Goal: Task Accomplishment & Management: Manage account settings

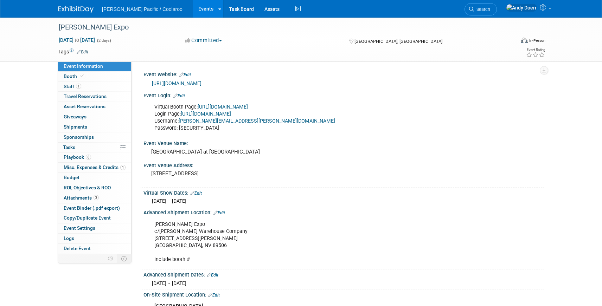
click at [231, 115] on link "[URL][DOMAIN_NAME]" at bounding box center [206, 114] width 50 height 6
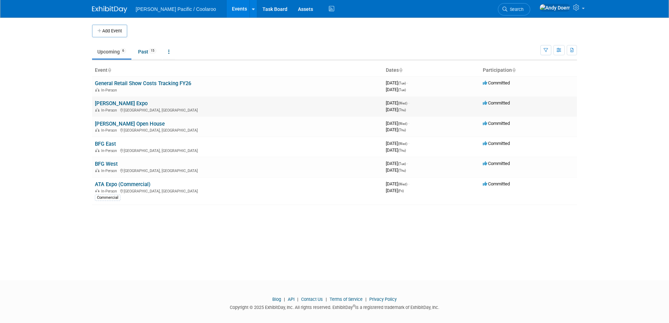
click at [108, 102] on link "[PERSON_NAME] Expo" at bounding box center [121, 103] width 53 height 6
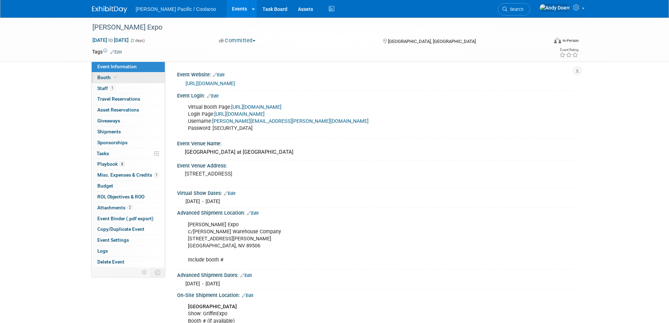
click at [125, 80] on link "Booth" at bounding box center [128, 77] width 73 height 11
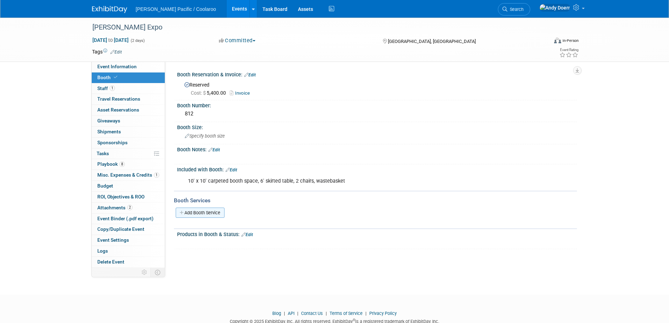
click at [194, 214] on link "Add Booth Service" at bounding box center [200, 212] width 49 height 10
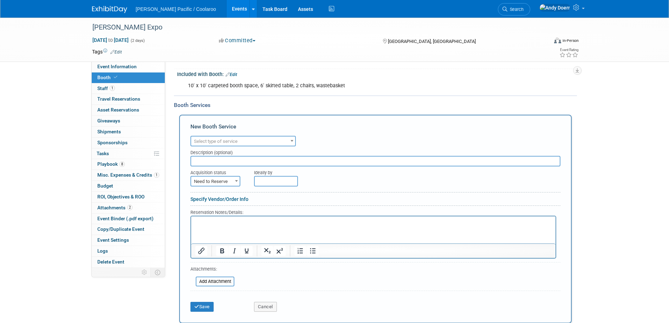
scroll to position [95, 0]
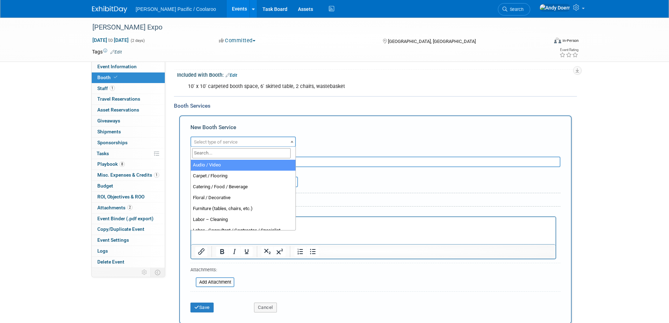
click at [278, 144] on span "Select type of service" at bounding box center [243, 142] width 104 height 10
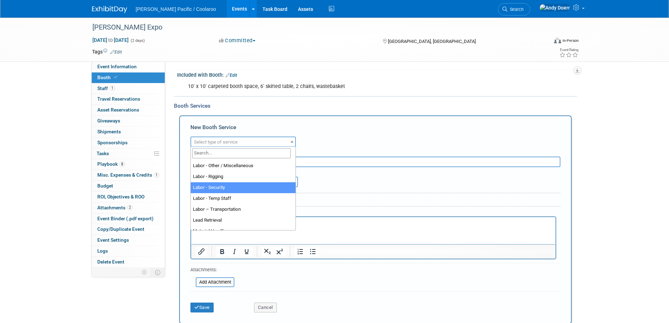
scroll to position [98, 0]
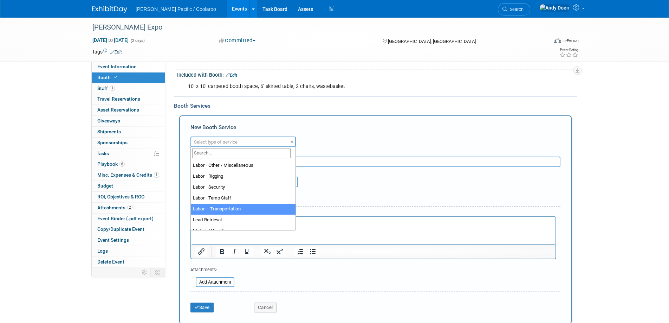
select select "15"
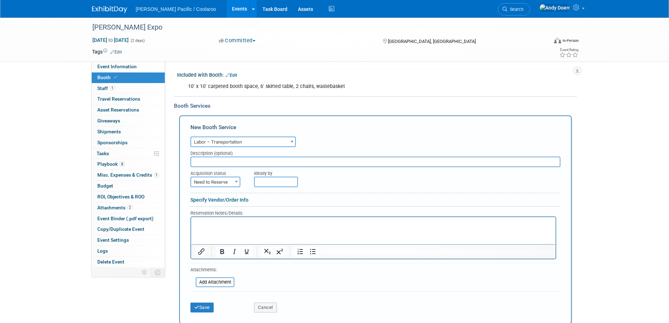
click at [250, 166] on input "text" at bounding box center [376, 161] width 370 height 11
type input "Product Shipping"
click at [216, 182] on span "Need to Reserve" at bounding box center [215, 182] width 49 height 10
select select "2"
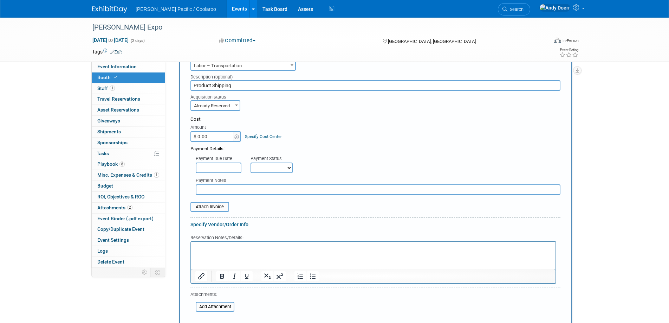
scroll to position [182, 0]
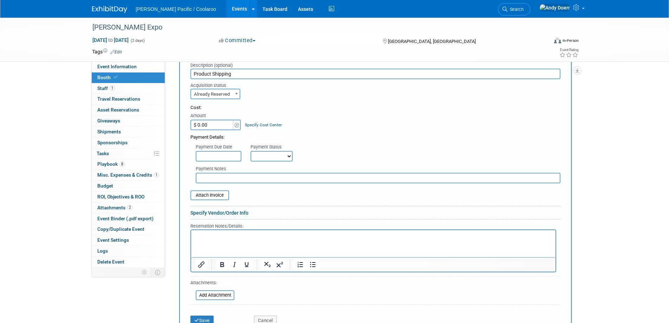
click at [217, 123] on input "$ 0.00" at bounding box center [213, 125] width 44 height 11
paste input "927.55"
type input "$ 927.55"
click at [343, 127] on div "Cost: Amount $ 927.55 Specify Cost Center Cost Center -- Not Specified --" at bounding box center [376, 117] width 370 height 26
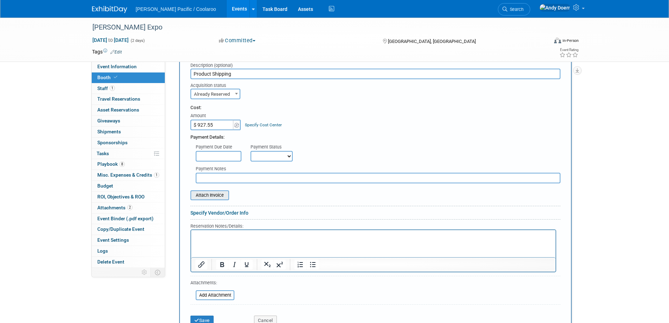
click at [217, 198] on input "file" at bounding box center [187, 195] width 84 height 8
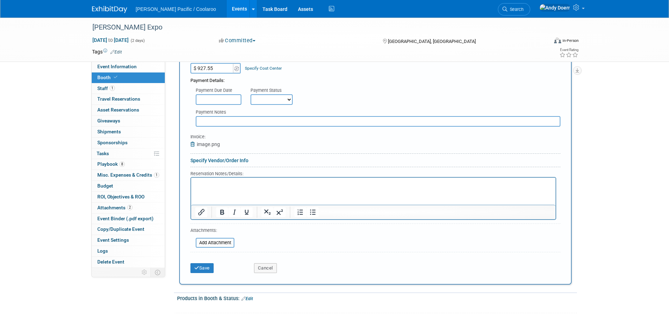
scroll to position [240, 0]
click at [204, 268] on button "Save" at bounding box center [202, 267] width 23 height 10
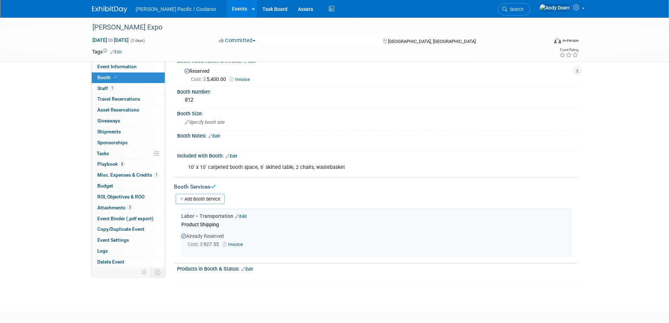
scroll to position [0, 0]
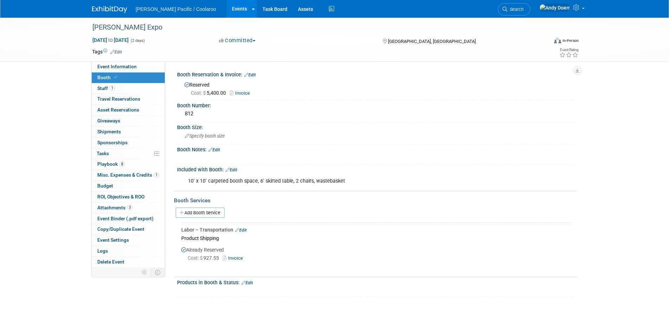
drag, startPoint x: 247, startPoint y: 228, endPoint x: 240, endPoint y: 229, distance: 7.5
click at [241, 229] on div "Labor – Transportation Edit" at bounding box center [376, 229] width 391 height 7
click at [240, 229] on link "Edit" at bounding box center [241, 229] width 12 height 5
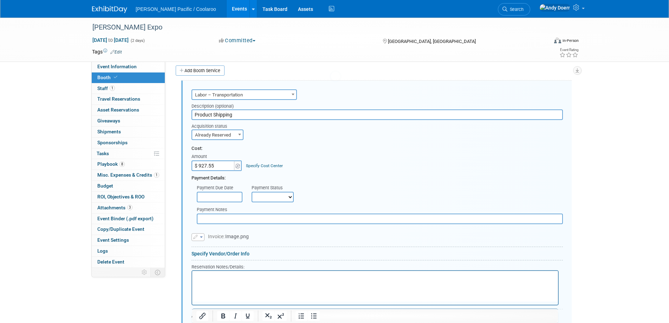
scroll to position [142, 0]
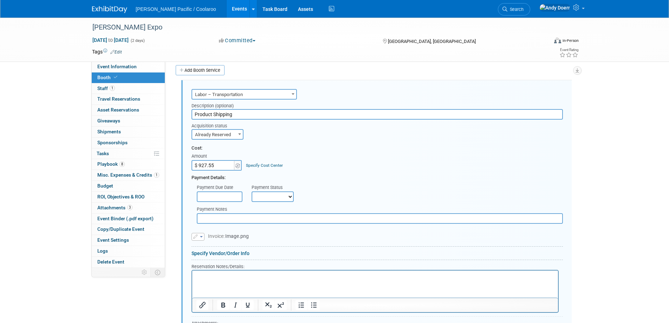
click at [269, 193] on select "Not Paid Yet Partially Paid Paid in Full" at bounding box center [273, 196] width 42 height 11
select select "1"
click at [252, 191] on select "Not Paid Yet Partially Paid Paid in Full" at bounding box center [273, 196] width 42 height 11
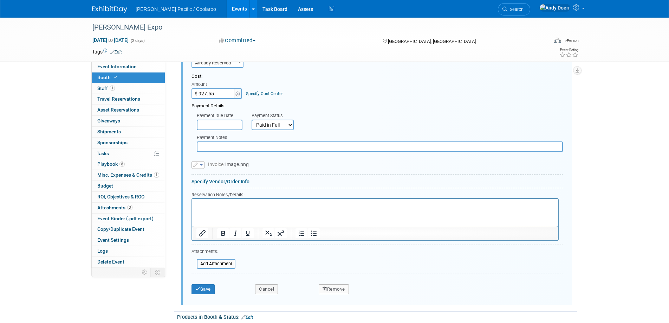
scroll to position [215, 0]
click at [289, 123] on select "Not Paid Yet Partially Paid Paid in Full" at bounding box center [273, 124] width 42 height 11
click at [252, 119] on select "Not Paid Yet Partially Paid Paid in Full" at bounding box center [273, 124] width 42 height 11
click at [207, 289] on button "Save" at bounding box center [203, 288] width 23 height 10
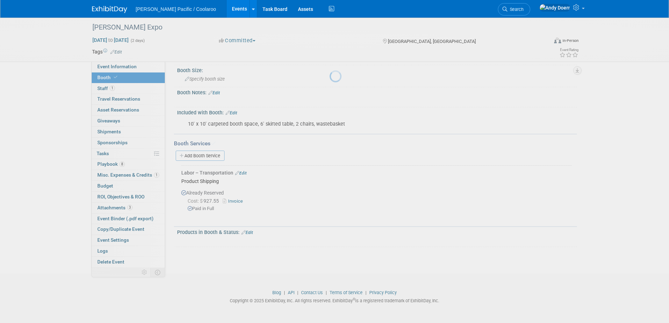
scroll to position [56, 0]
